Goal: Information Seeking & Learning: Learn about a topic

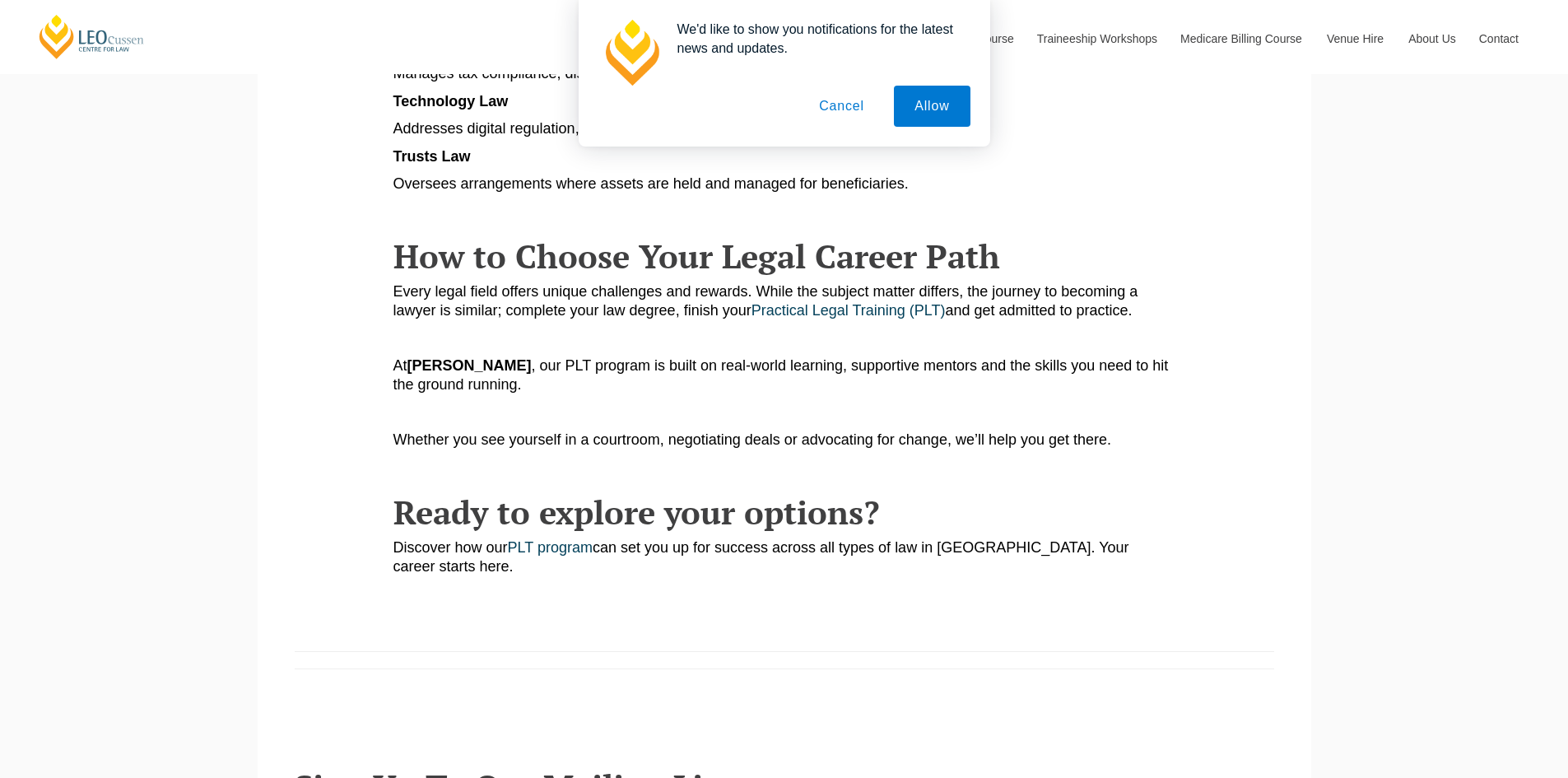
scroll to position [1012, 0]
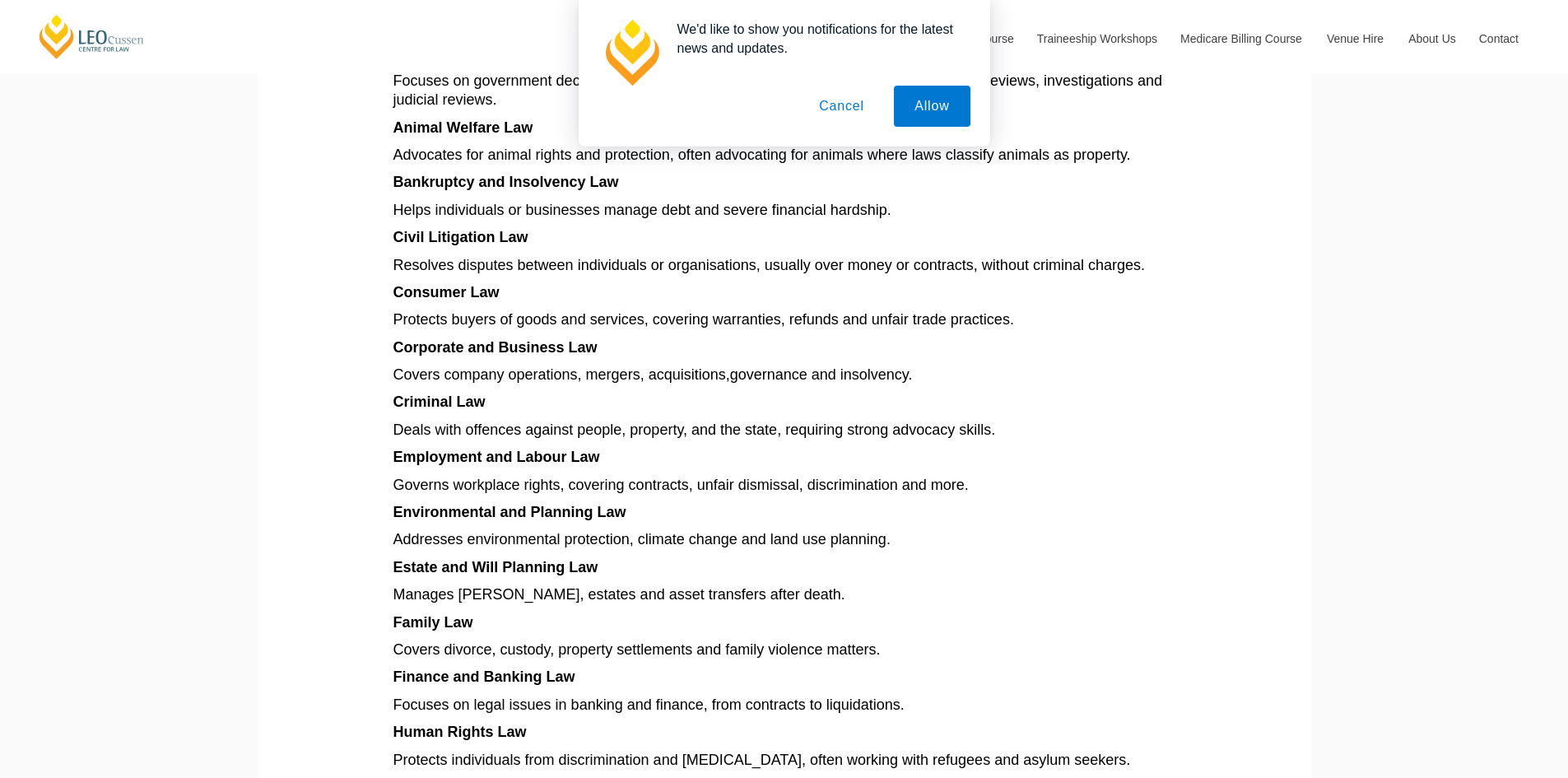
click at [837, 103] on button "Cancel" at bounding box center [842, 106] width 87 height 41
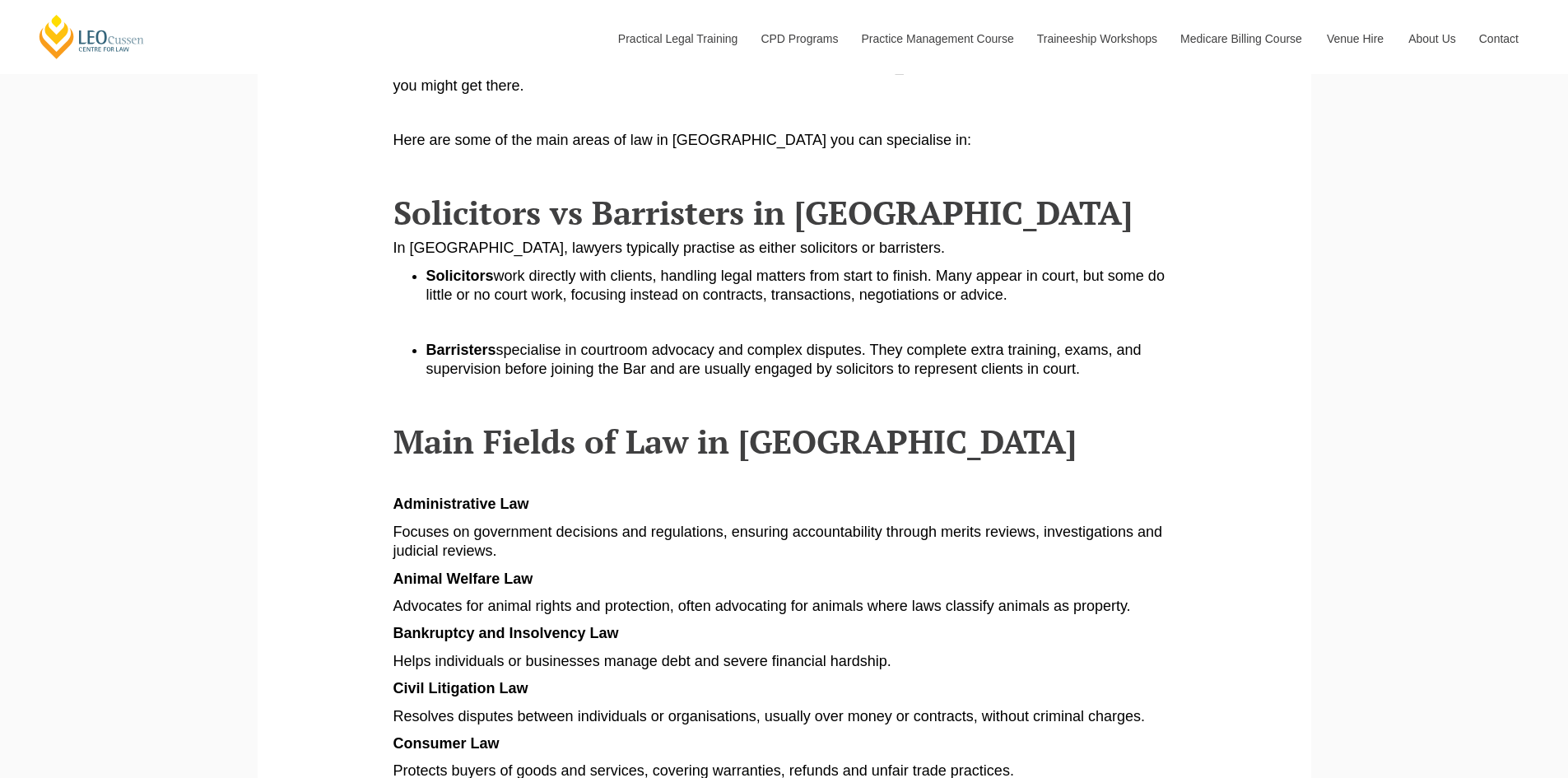
scroll to position [600, 0]
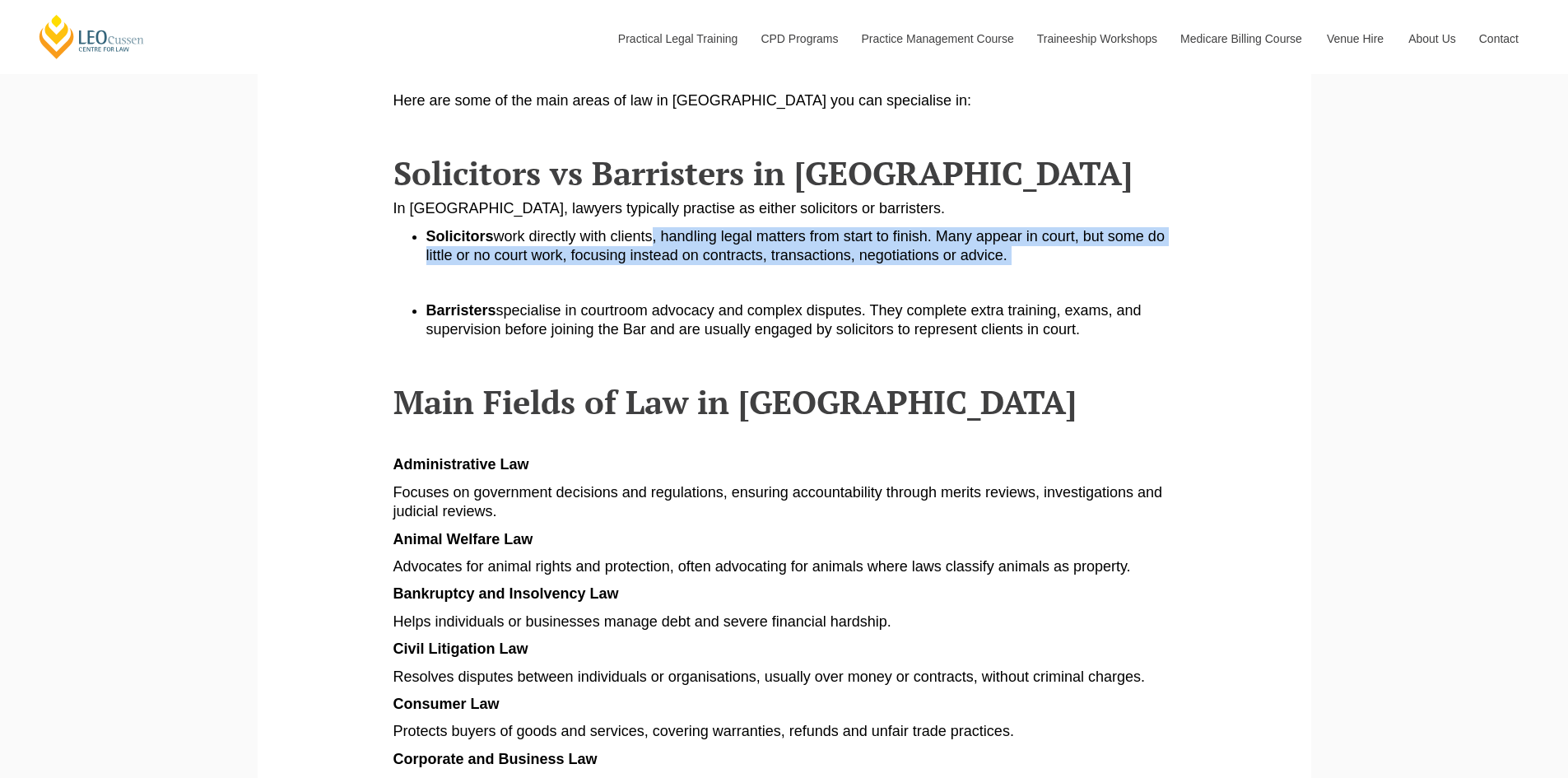
drag, startPoint x: 651, startPoint y: 238, endPoint x: 1027, endPoint y: 265, distance: 377.0
click at [1027, 265] on li "Solicitors work directly with clients, handling legal matters from start to fin…" at bounding box center [801, 246] width 749 height 38
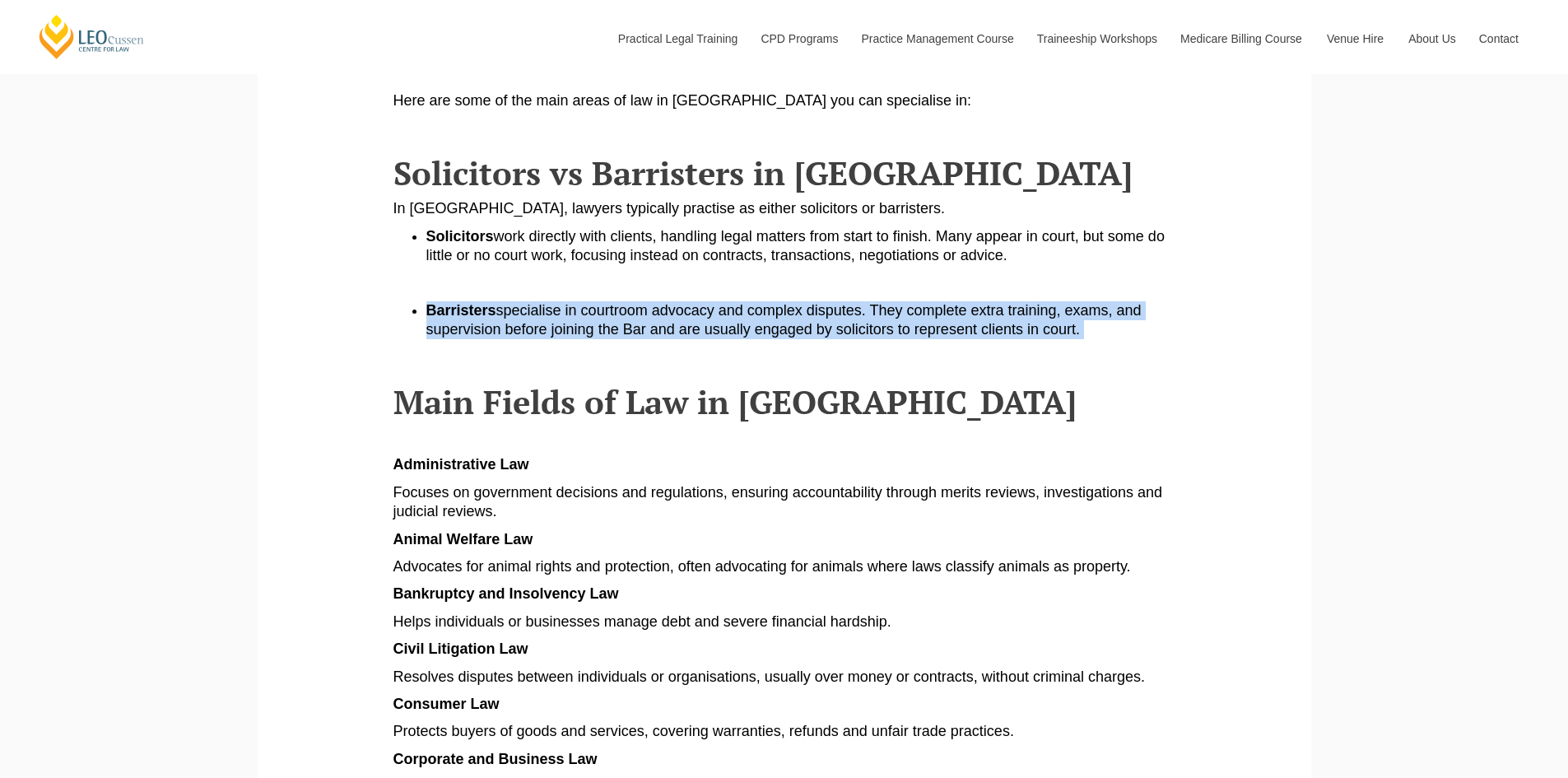
drag, startPoint x: 1083, startPoint y: 336, endPoint x: 670, endPoint y: 295, distance: 415.0
click at [670, 292] on p at bounding box center [784, 282] width 782 height 19
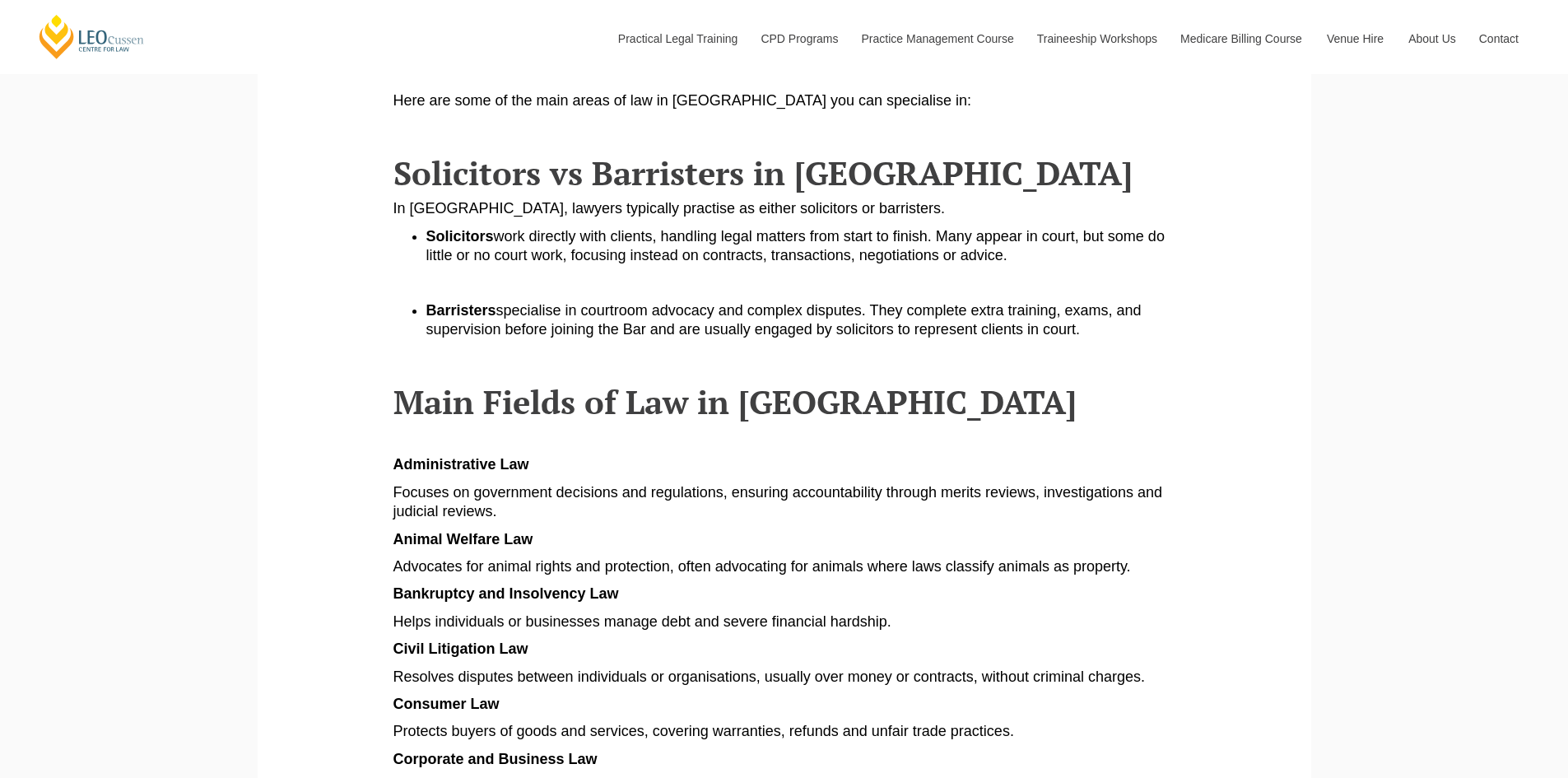
click at [670, 292] on p at bounding box center [784, 282] width 782 height 19
click at [689, 311] on span "specialise in courtroom advocacy and complex disputes. They complete extra trai…" at bounding box center [784, 320] width 716 height 35
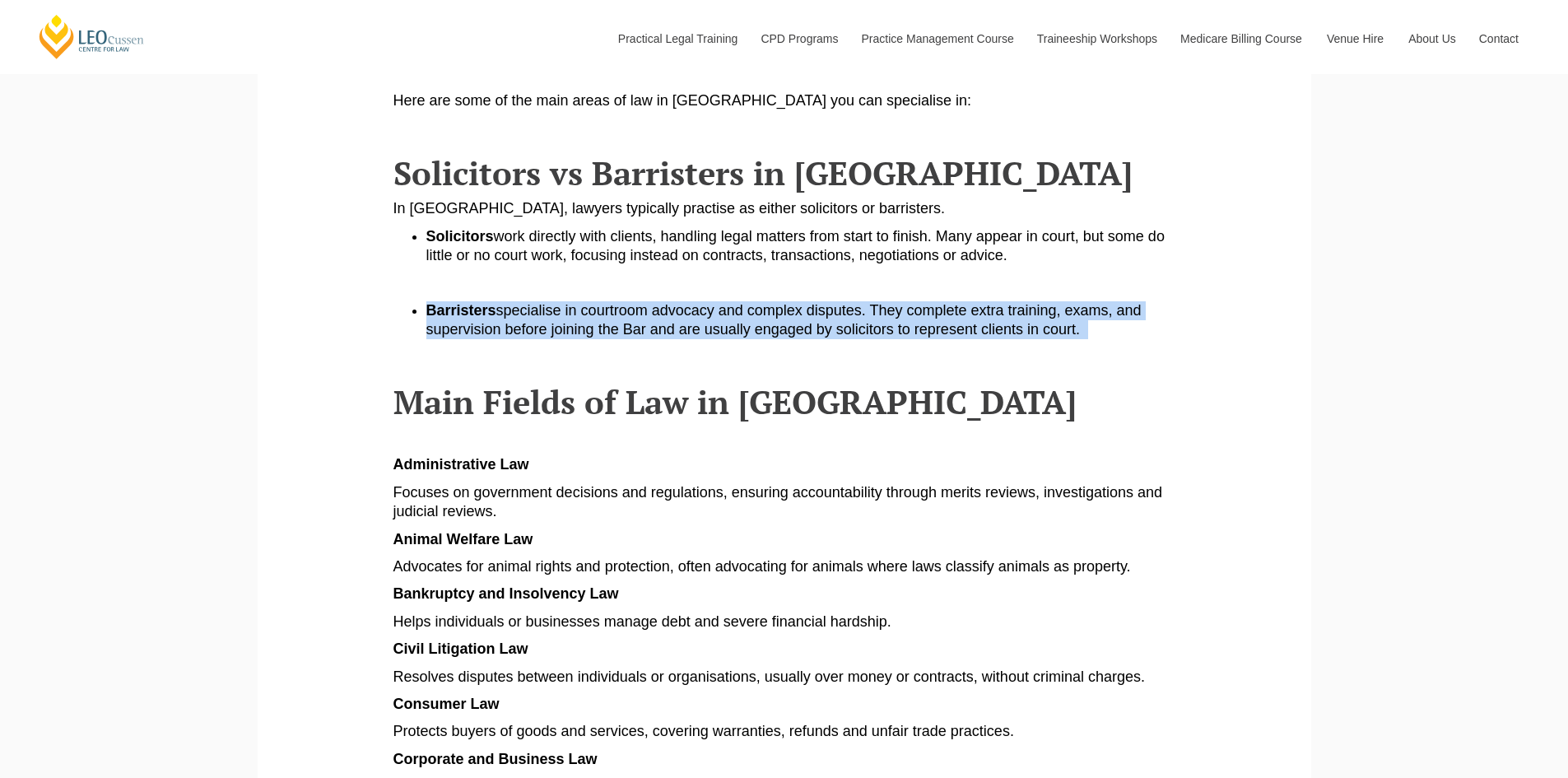
click at [689, 311] on span "specialise in courtroom advocacy and complex disputes. They complete extra trai…" at bounding box center [784, 320] width 716 height 35
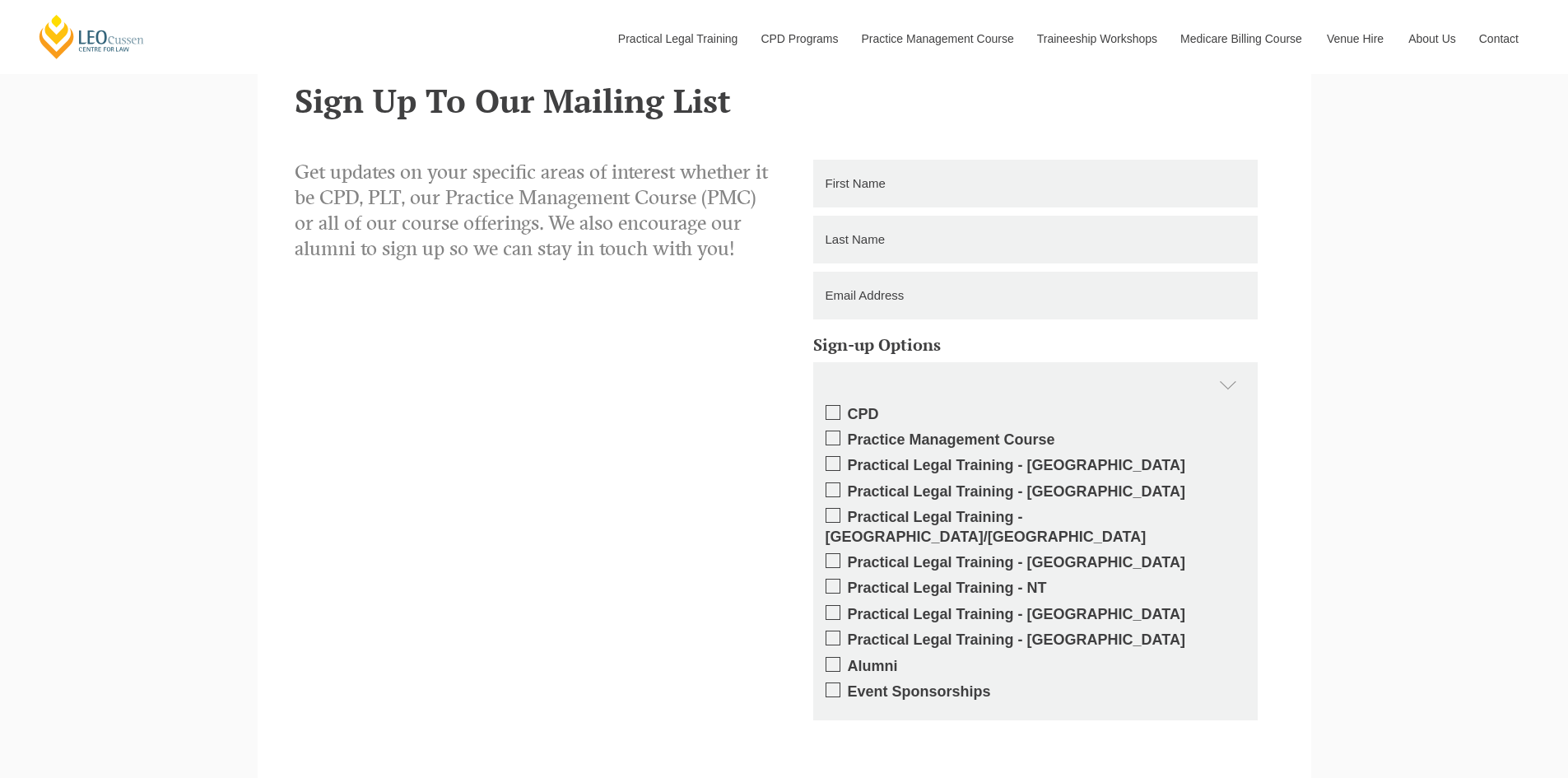
scroll to position [3069, 0]
